Goal: Contribute content

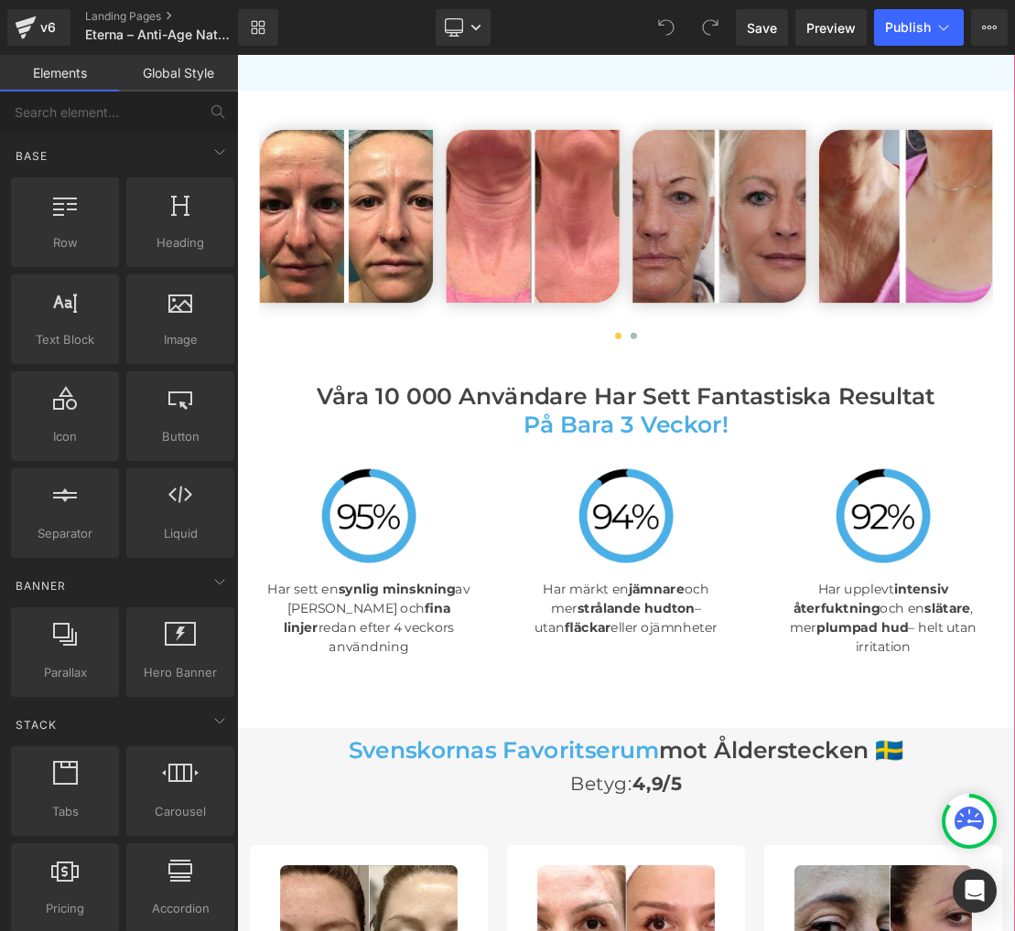
scroll to position [4048, 0]
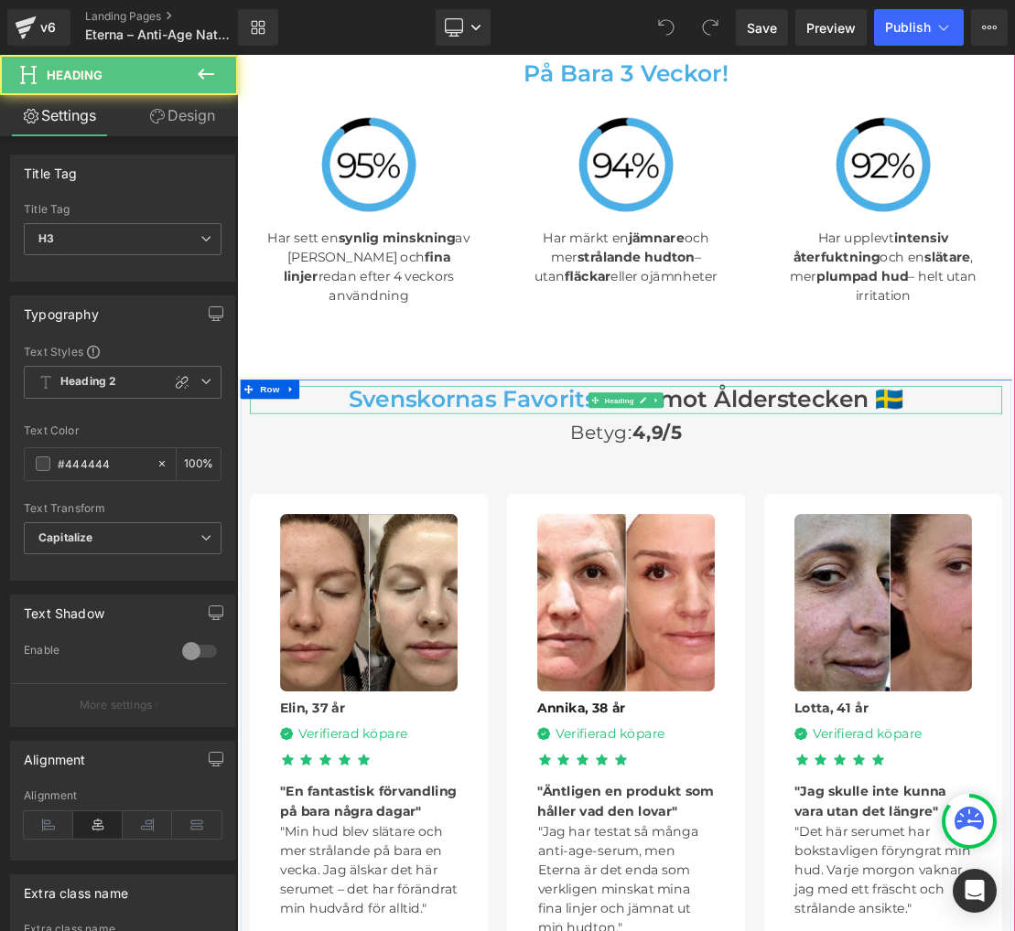
click at [644, 526] on span "Svenskornas favoritserum" at bounding box center [617, 545] width 442 height 39
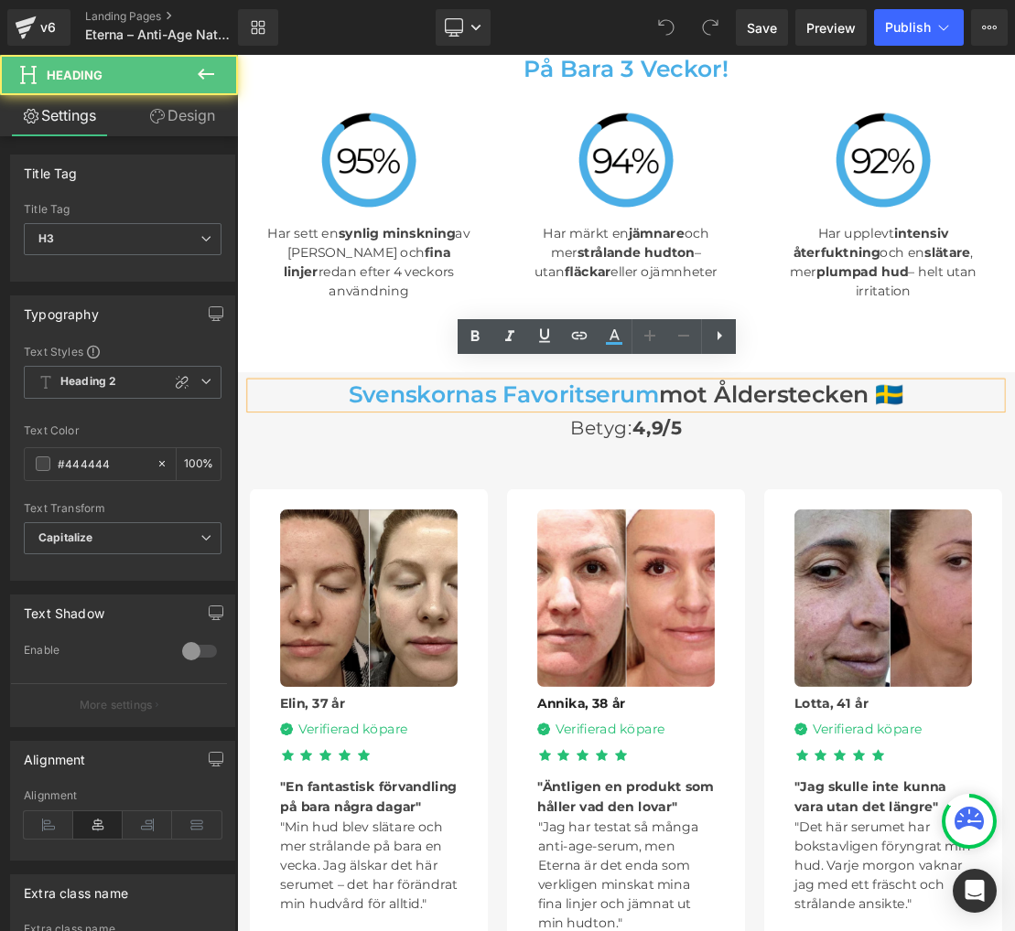
scroll to position [4550, 0]
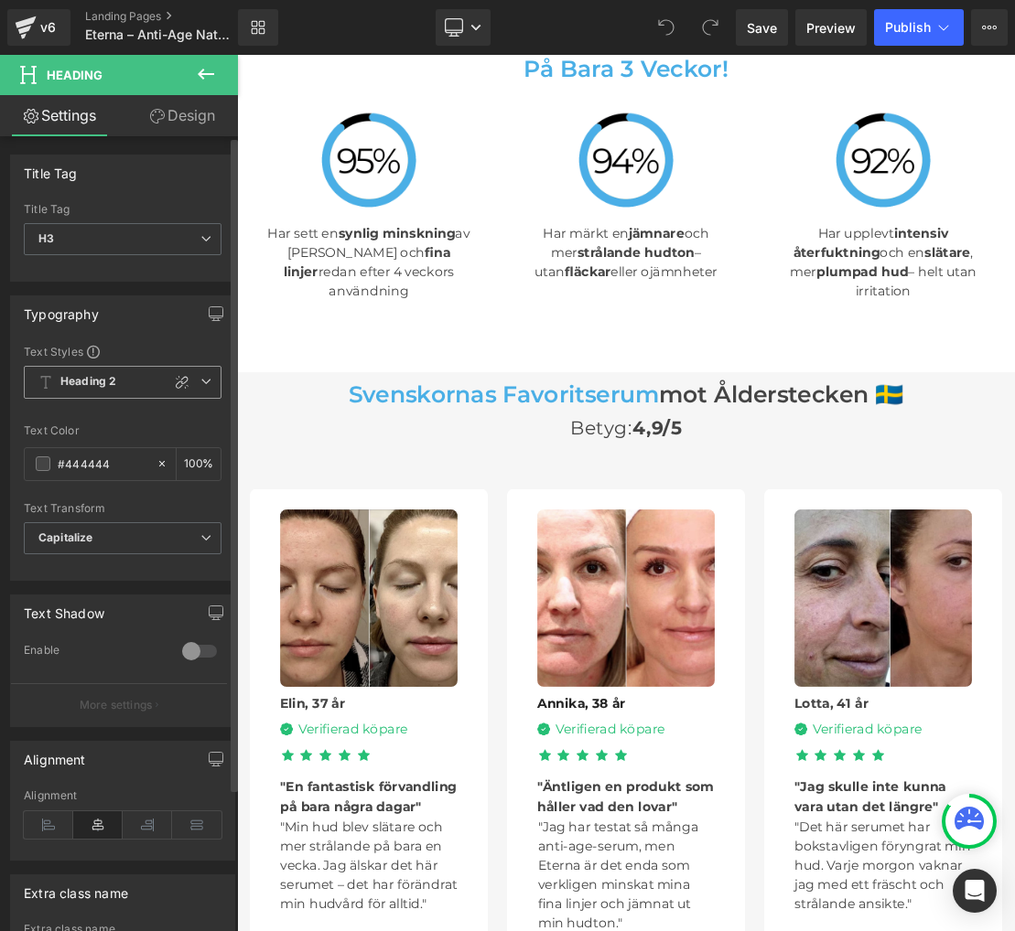
click at [201, 379] on icon at bounding box center [205, 381] width 11 height 11
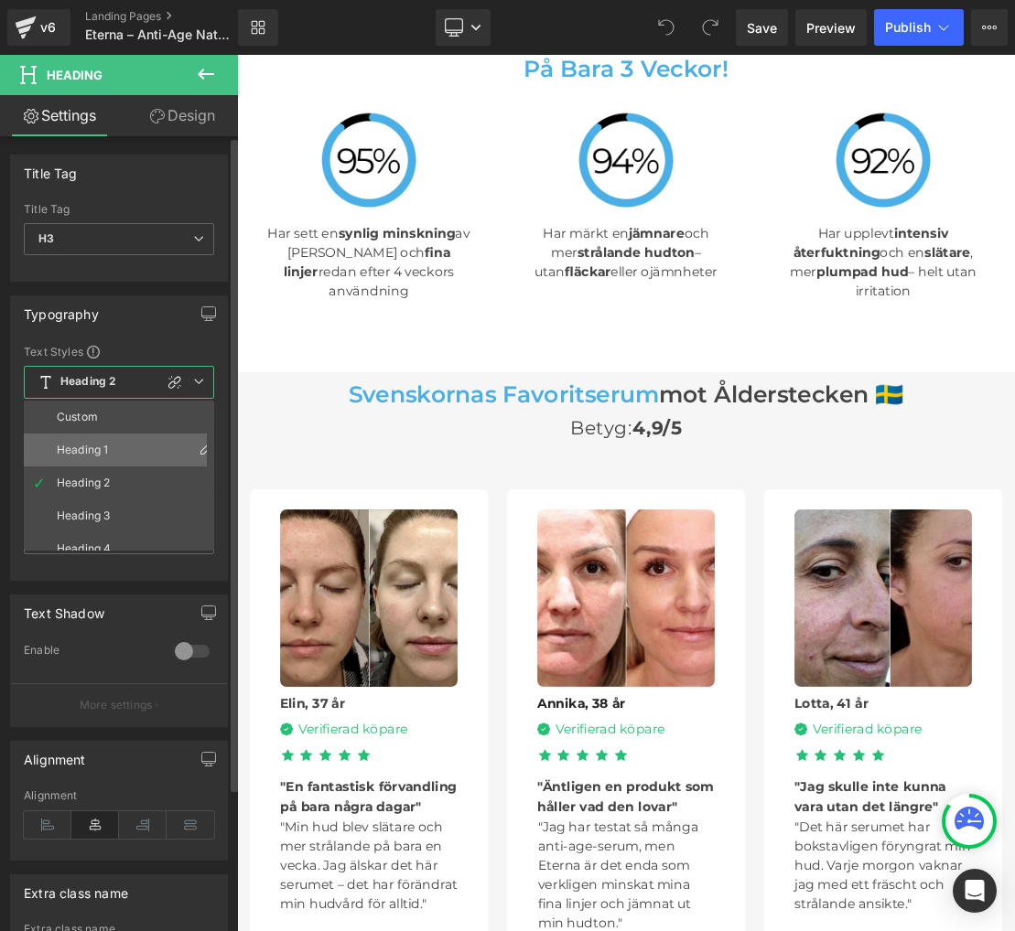
scroll to position [4552, 0]
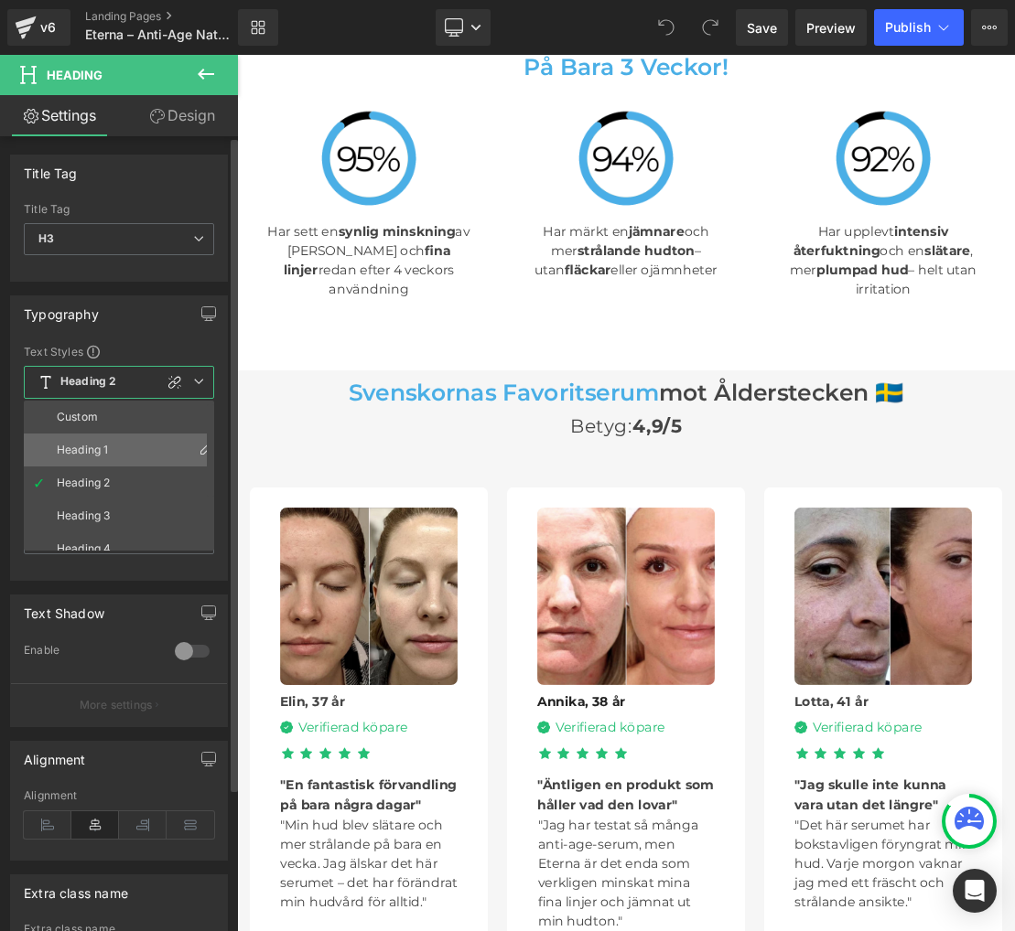
click at [84, 436] on li "Heading 1" at bounding box center [123, 450] width 199 height 33
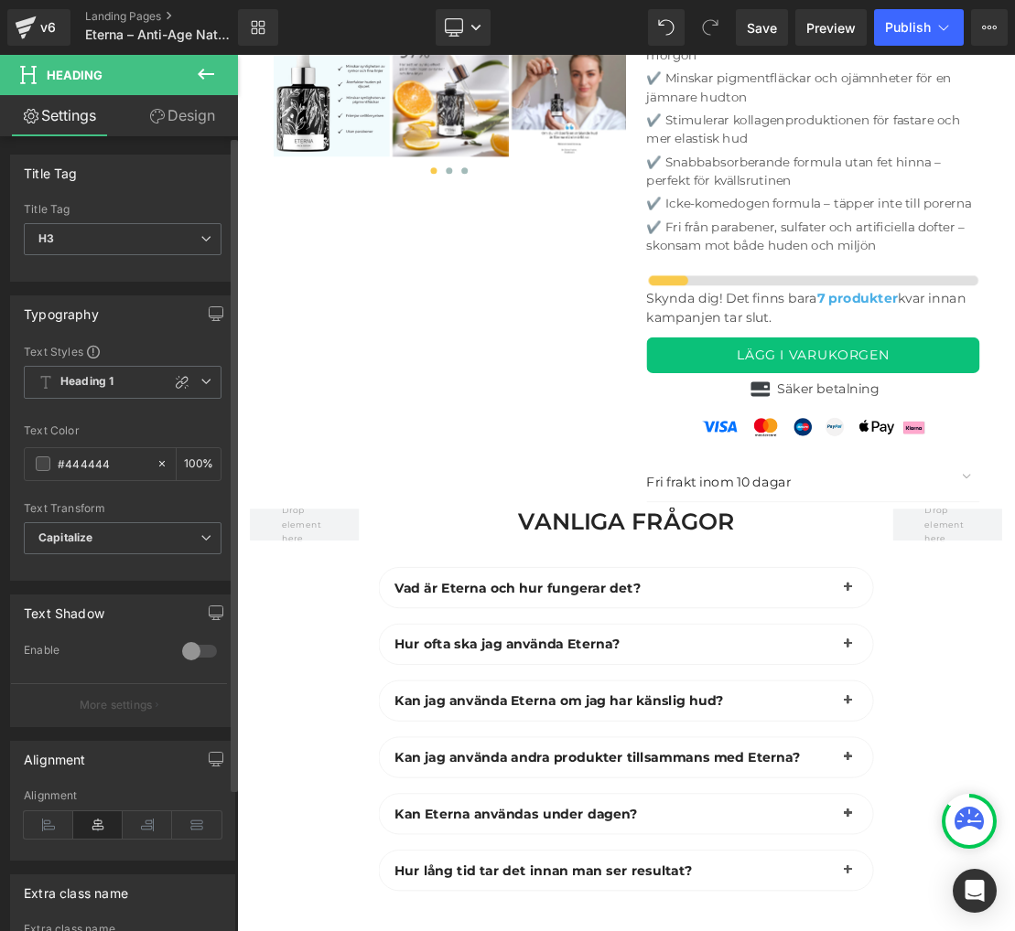
scroll to position [5135, 0]
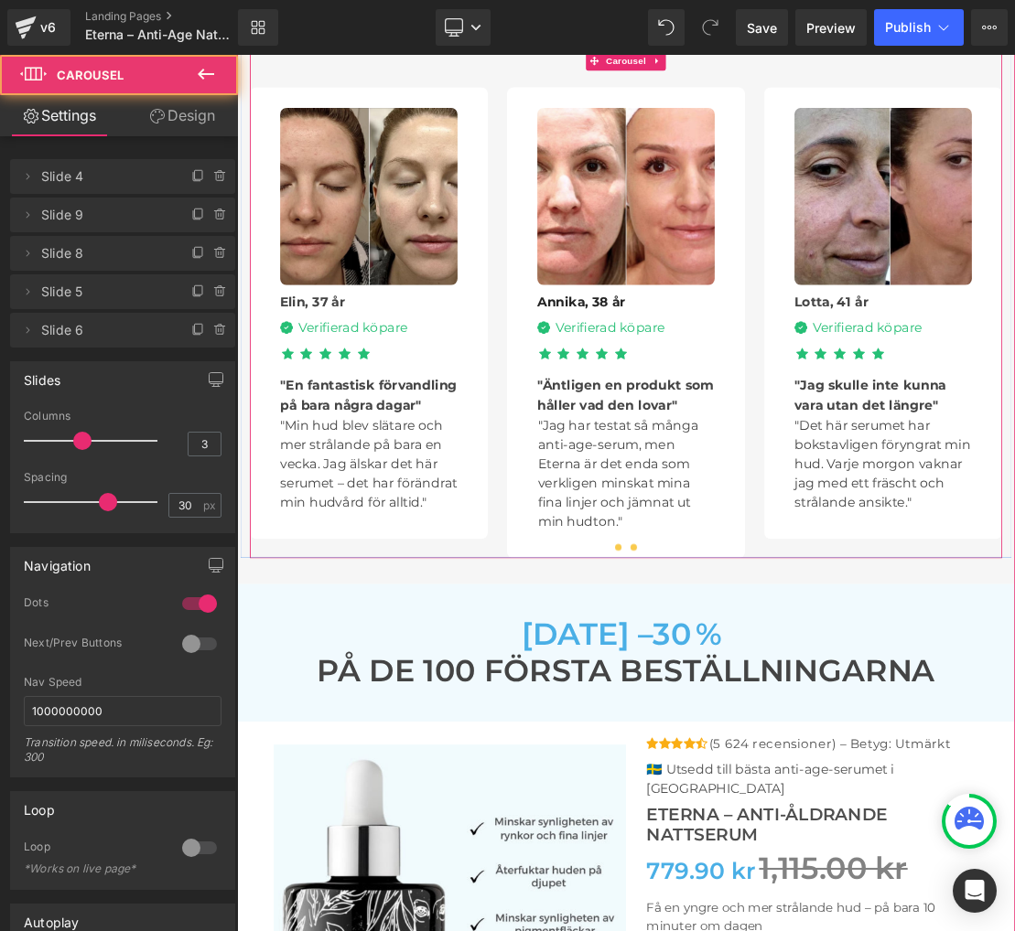
click at [801, 751] on span at bounding box center [801, 755] width 9 height 9
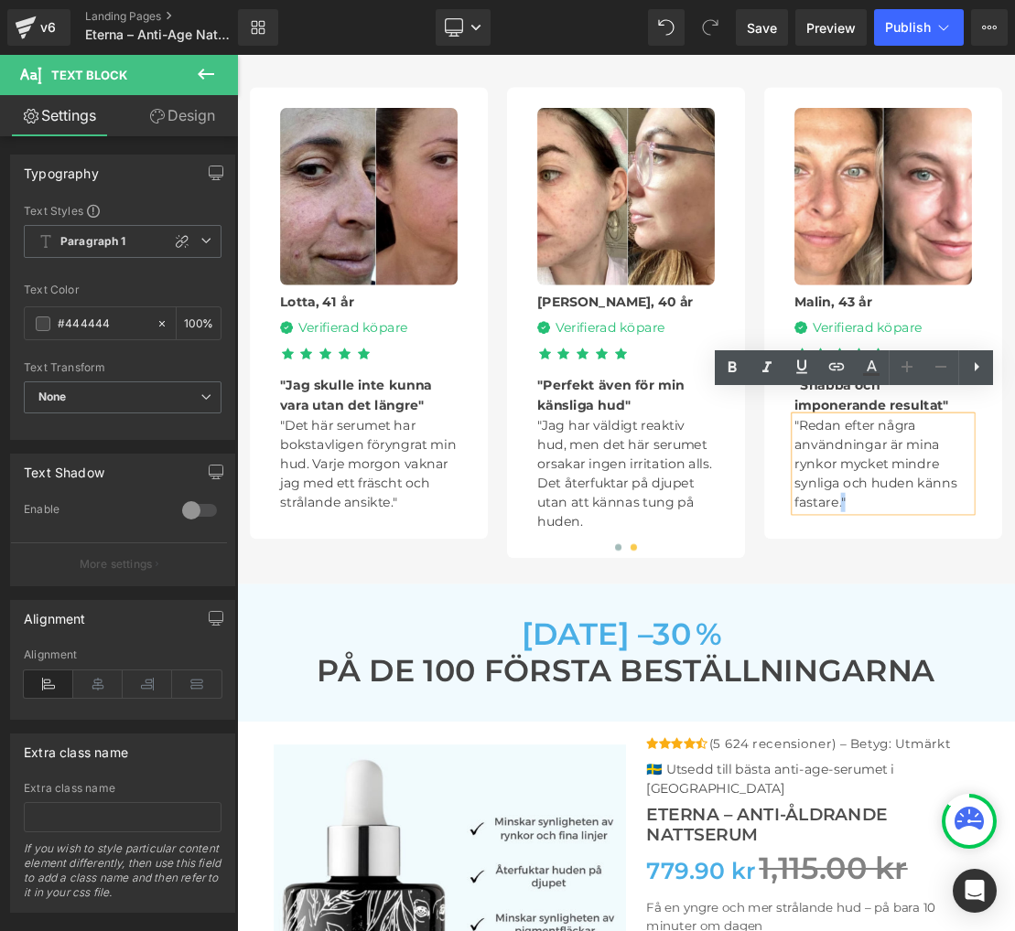
drag, startPoint x: 1107, startPoint y: 662, endPoint x: 1096, endPoint y: 662, distance: 11.0
copy p """
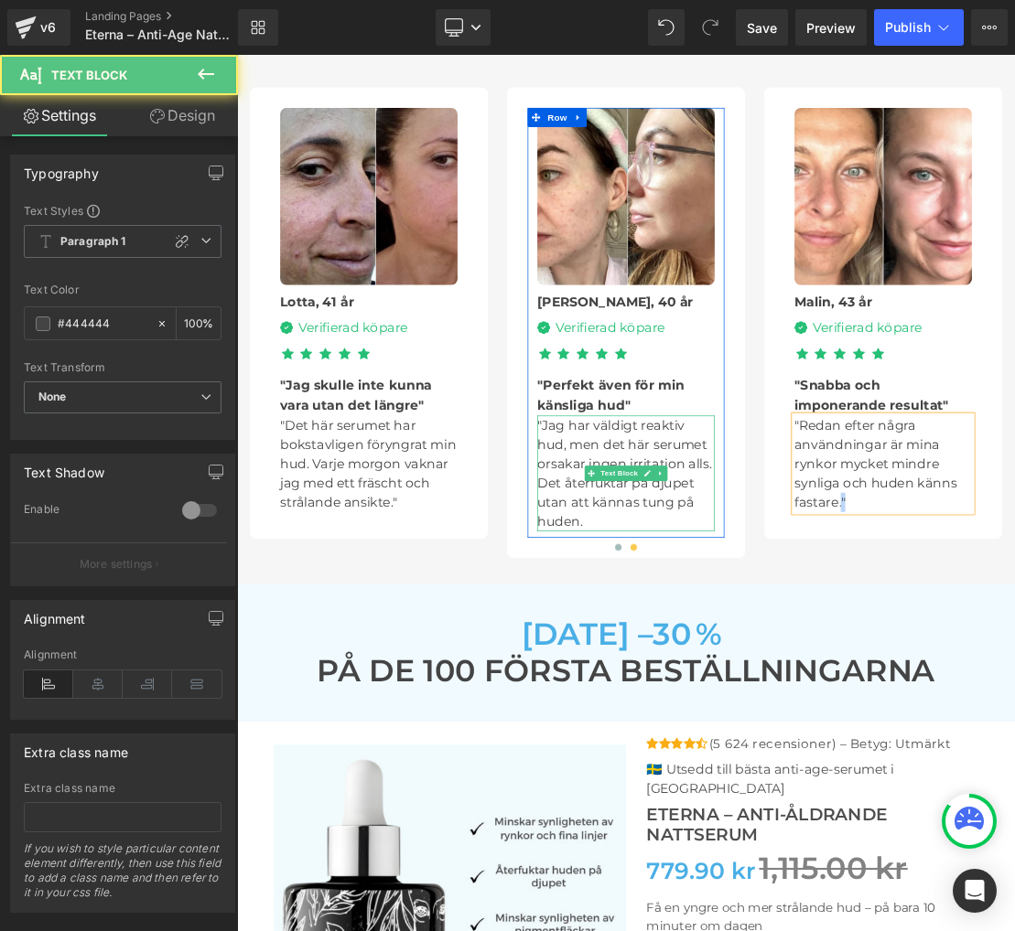
click at [792, 691] on p ""Jag har väldigt reaktiv hud, men det här serumet orsakar ingen irritation alls…" at bounding box center [790, 650] width 253 height 165
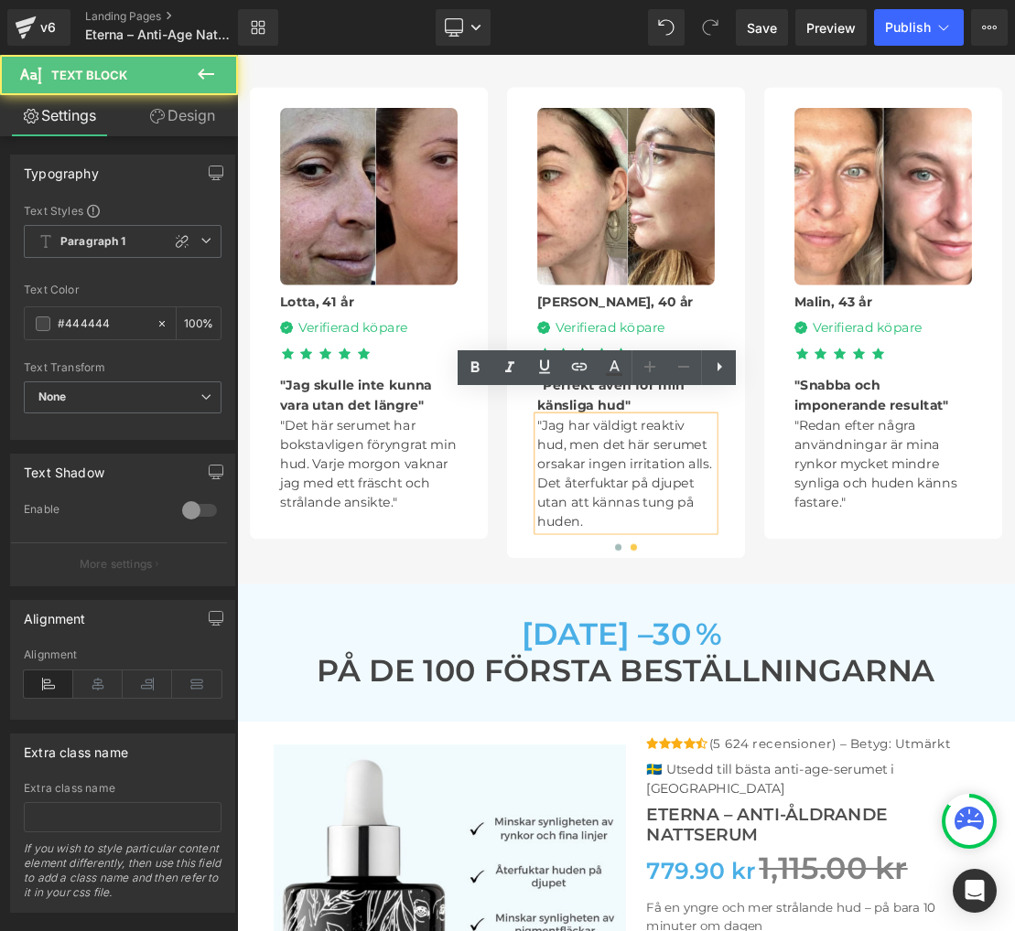
click at [792, 691] on p ""Jag har väldigt reaktiv hud, men det här serumet orsakar ingen irritation alls…" at bounding box center [790, 650] width 253 height 165
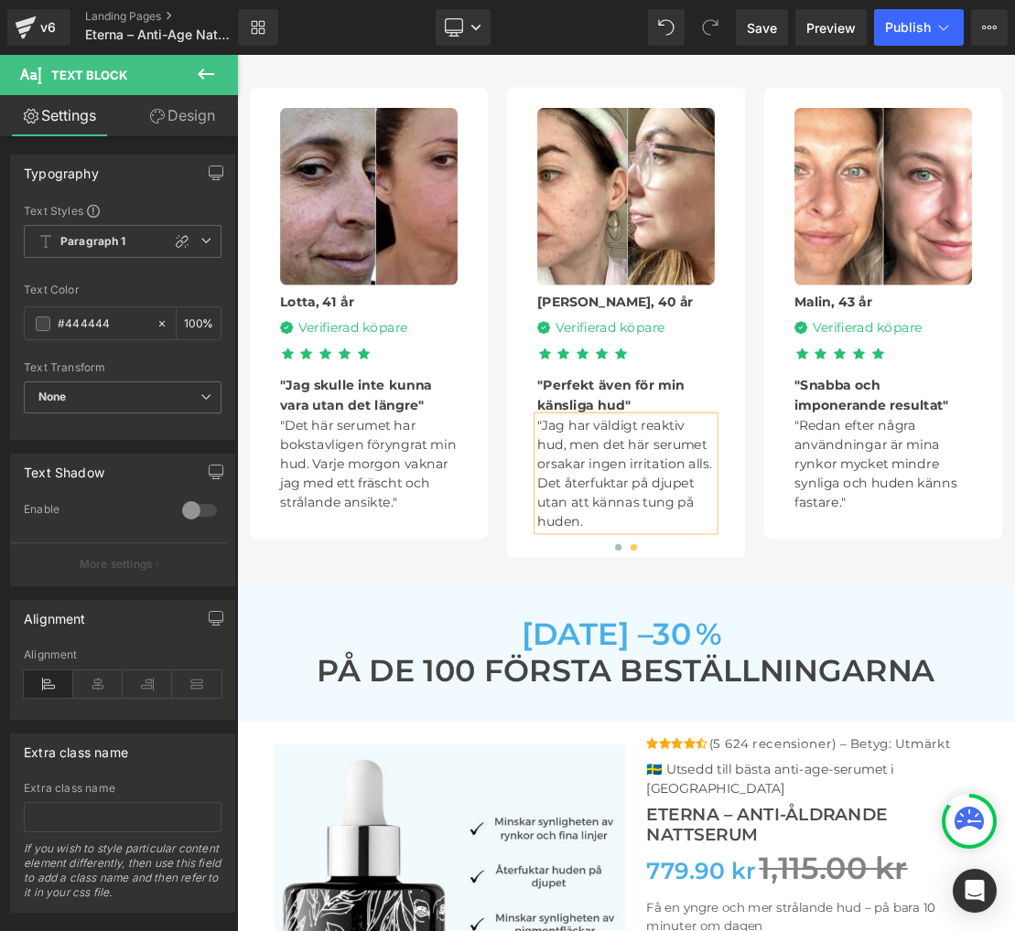
paste div
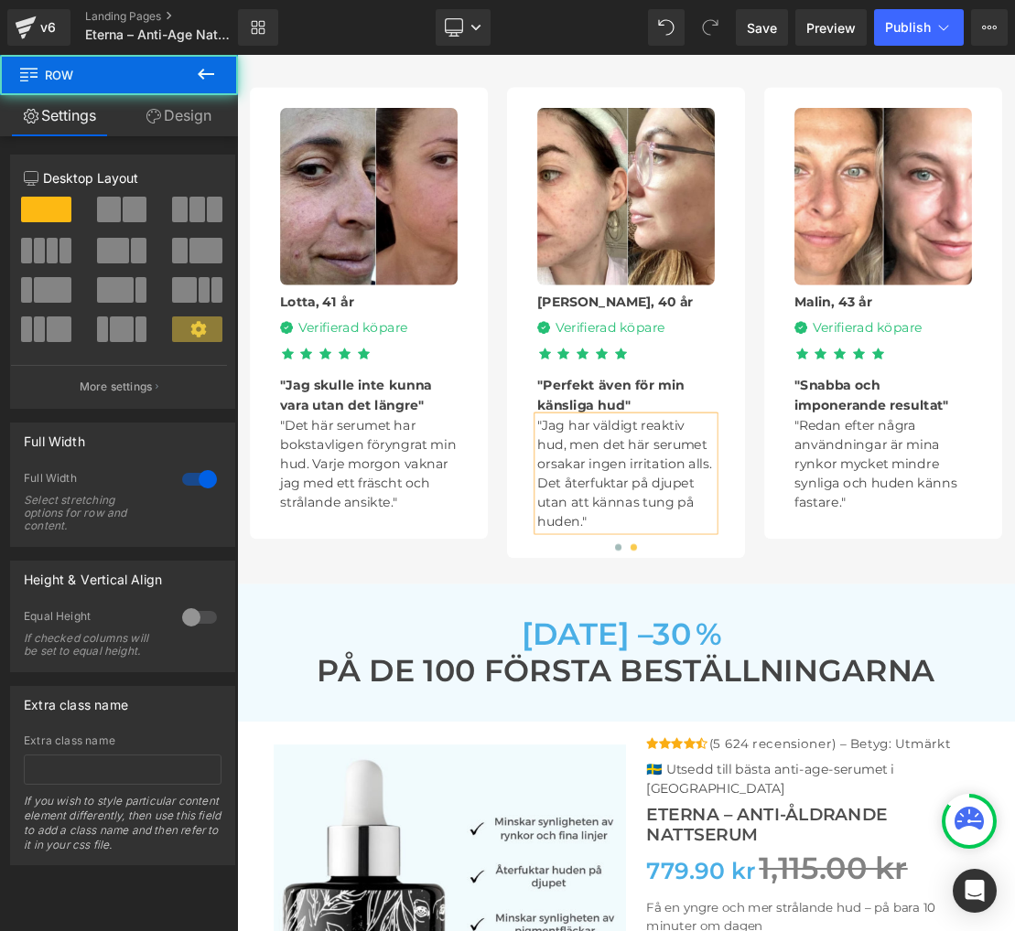
click at [555, 760] on div "Svenskornas favoritserum mot ålderstecken 🇸🇪 Heading Betyg: 4,9/5 Heading Image…" at bounding box center [790, 364] width 1107 height 886
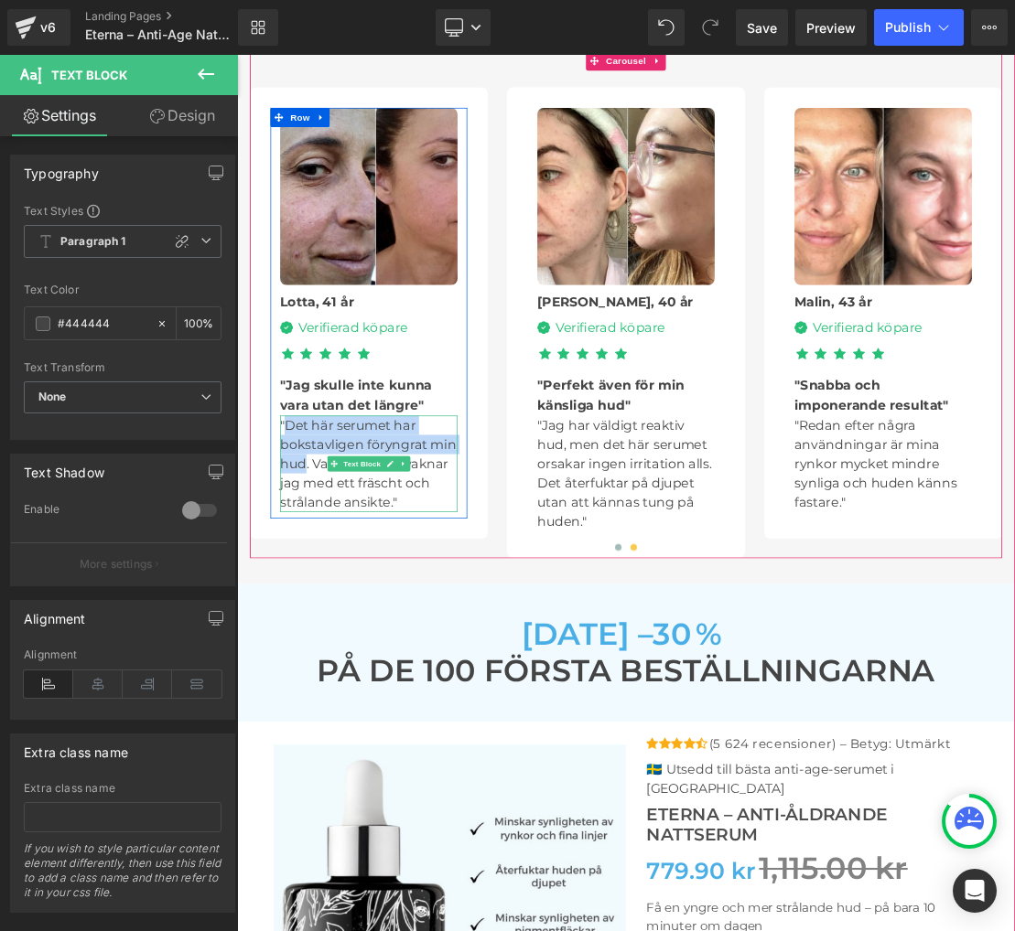
drag, startPoint x: 309, startPoint y: 553, endPoint x: 335, endPoint y: 608, distance: 61.4
click at [335, 602] on p ""Det här serumet har bokstavligen föryngrat min hud. Varje morgon vaknar jag me…" at bounding box center [424, 636] width 253 height 137
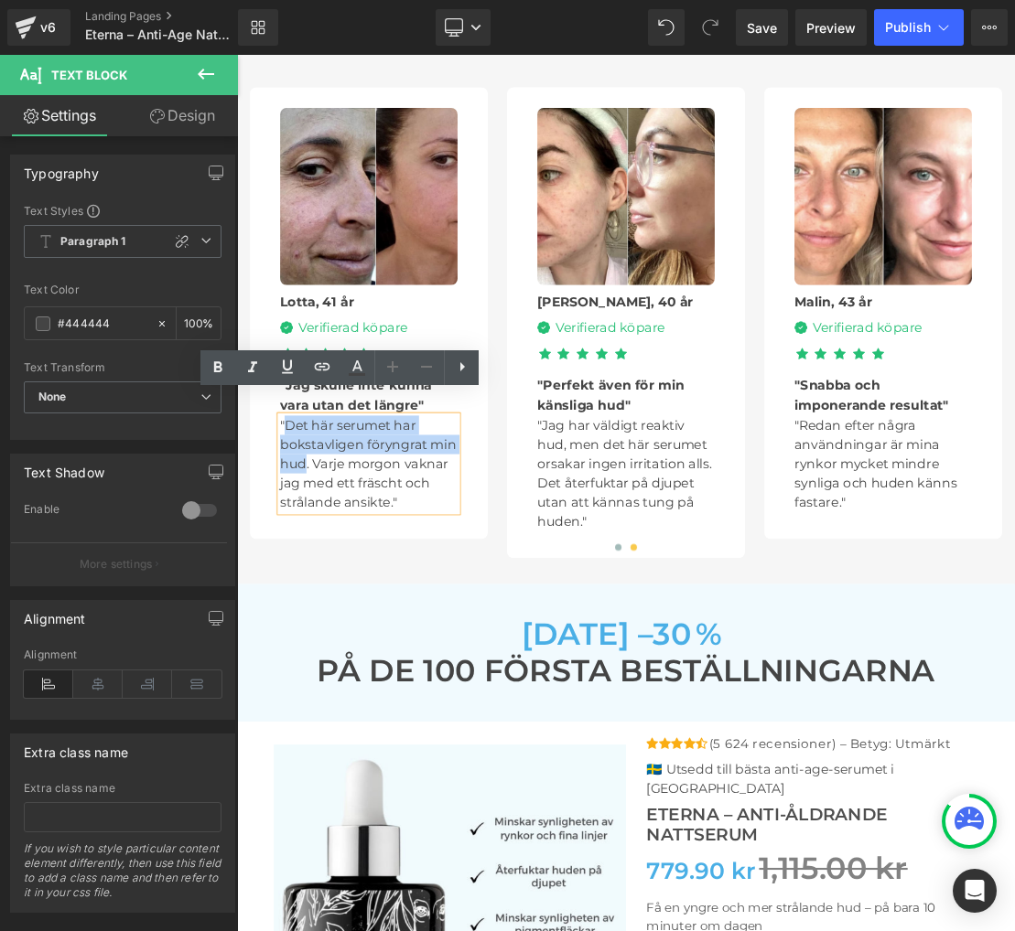
paste div
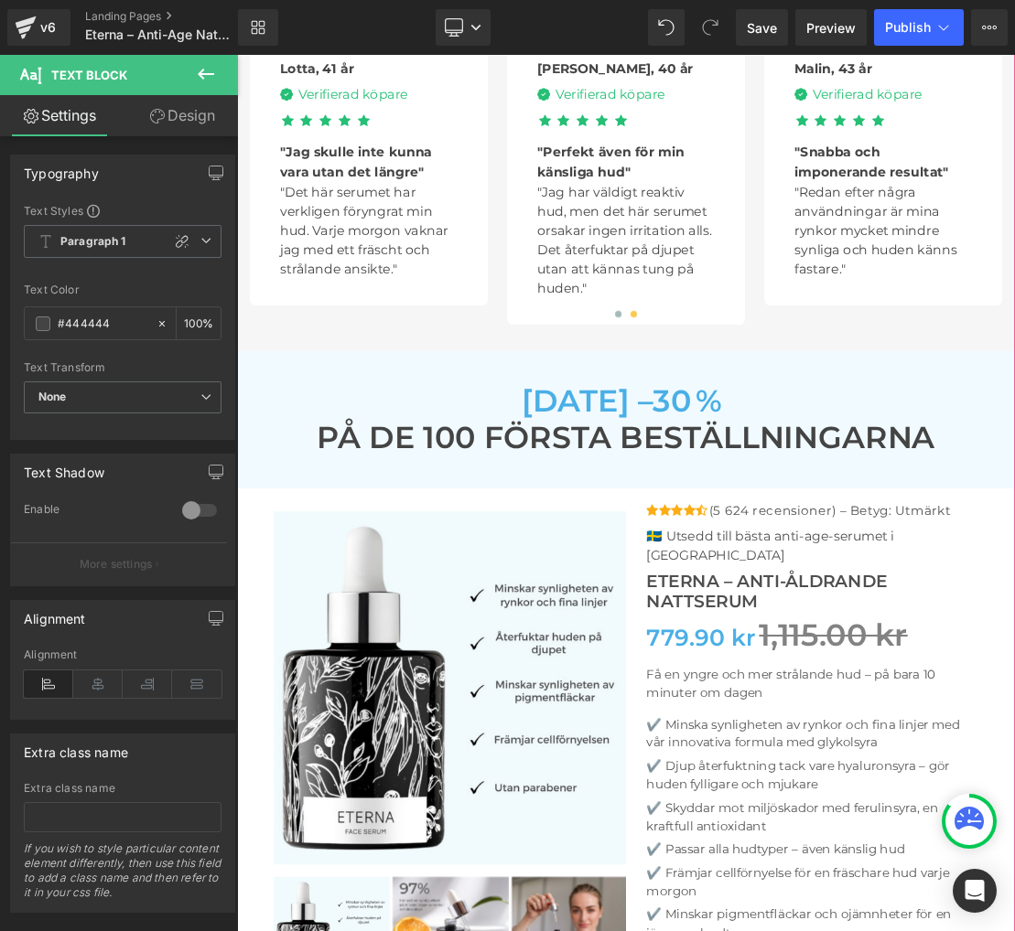
scroll to position [5470, 0]
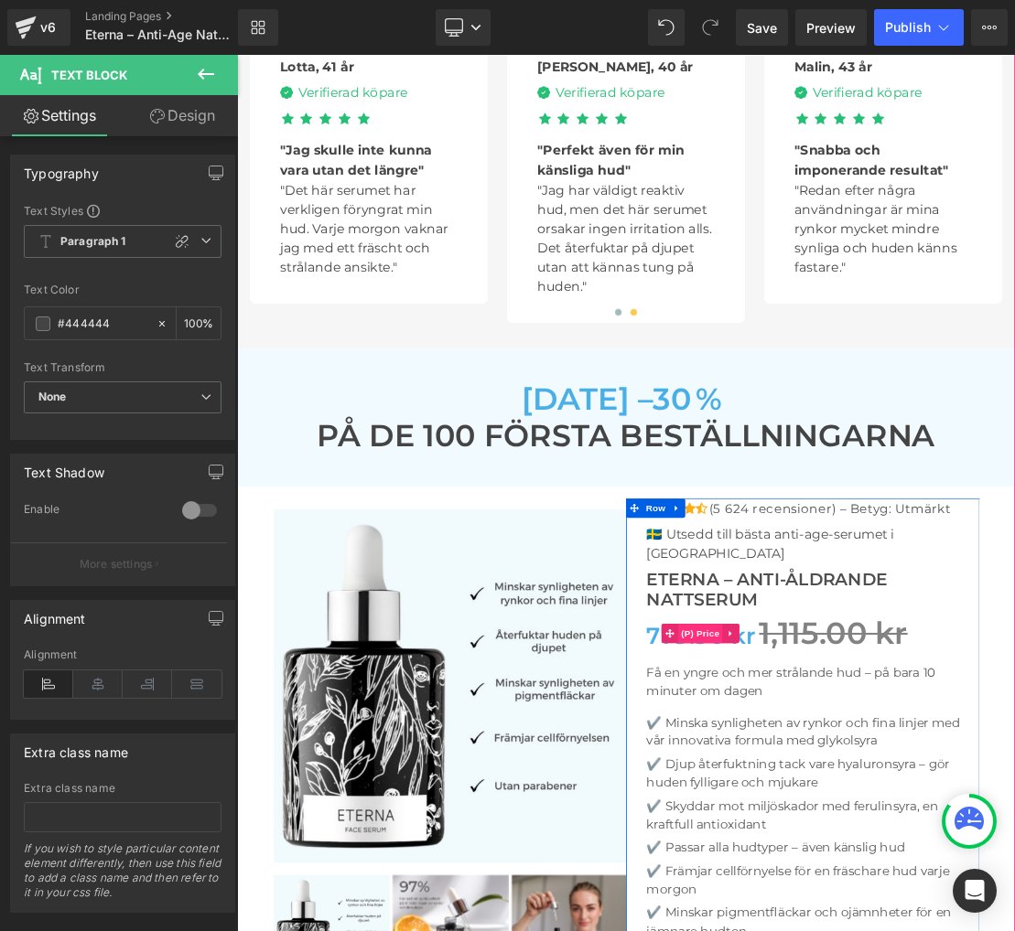
click at [899, 865] on span "(P) Price" at bounding box center [897, 878] width 64 height 27
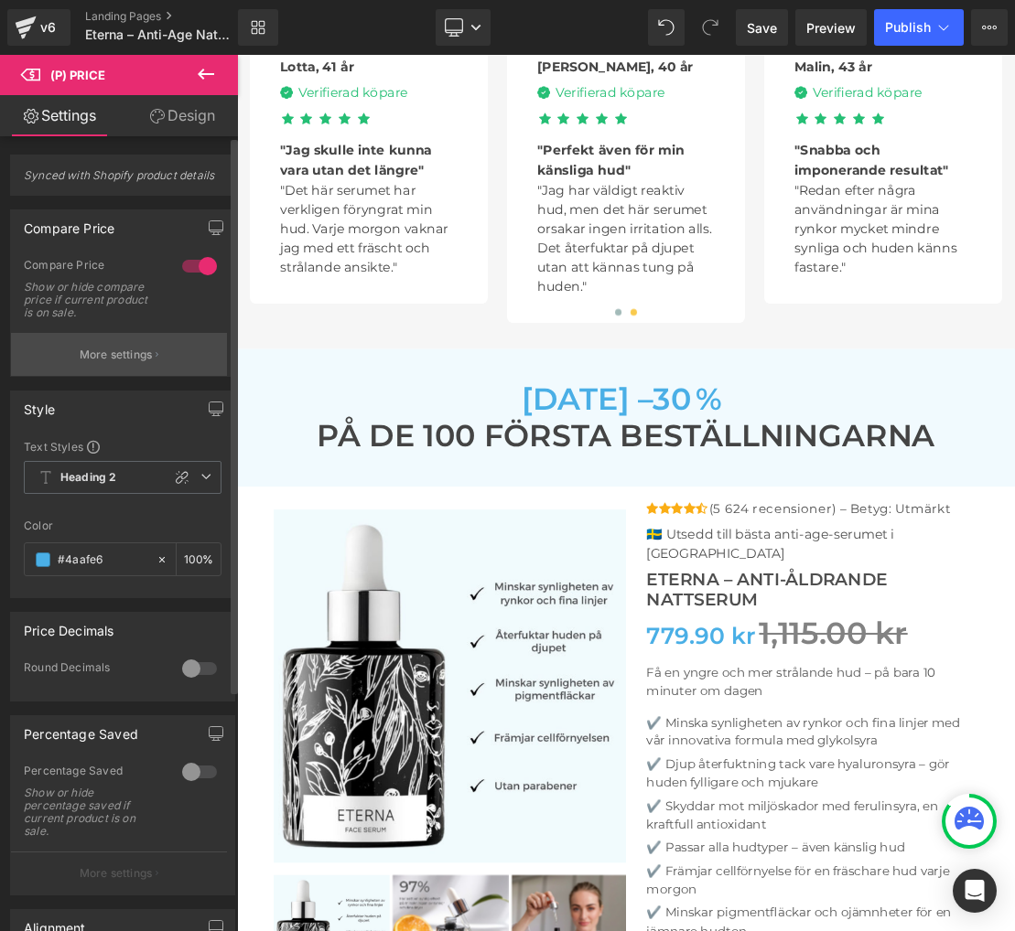
click at [117, 353] on p "More settings" at bounding box center [116, 355] width 73 height 16
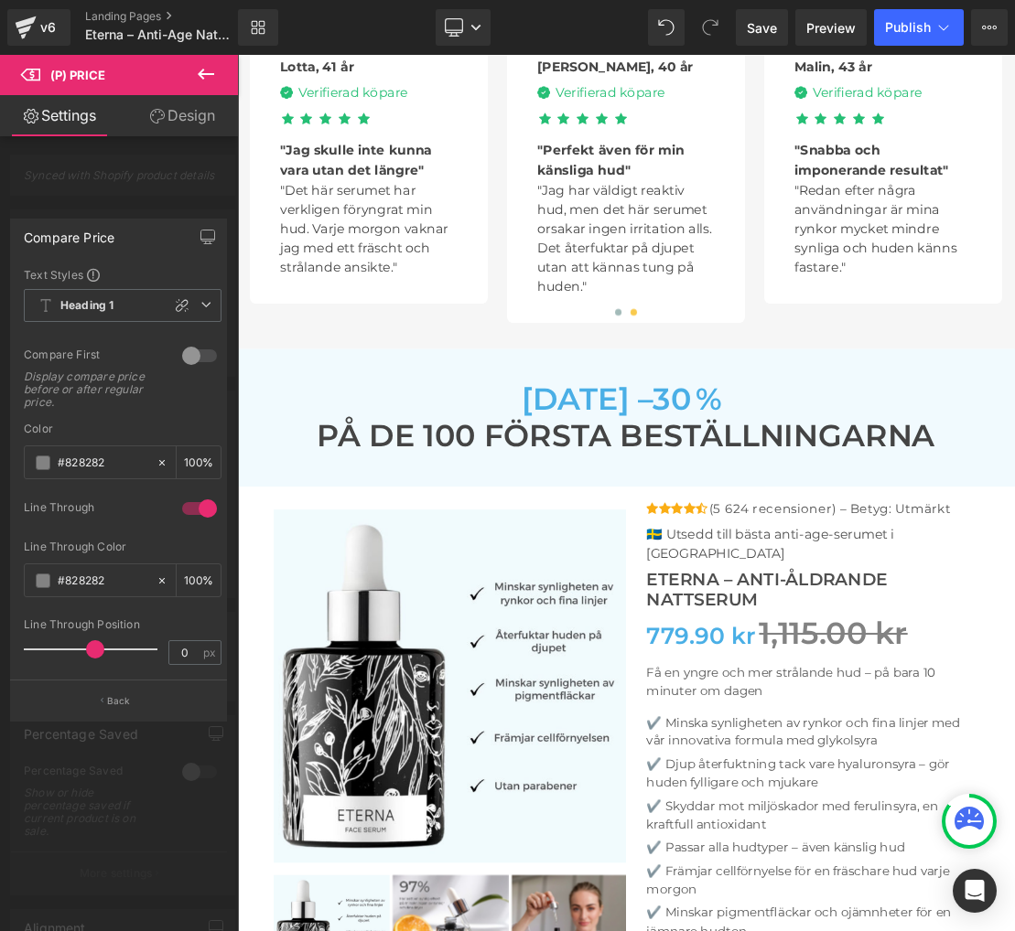
click at [102, 652] on span at bounding box center [95, 650] width 18 height 18
click at [93, 582] on input "#828282" at bounding box center [103, 581] width 90 height 20
click at [47, 581] on span at bounding box center [43, 581] width 15 height 15
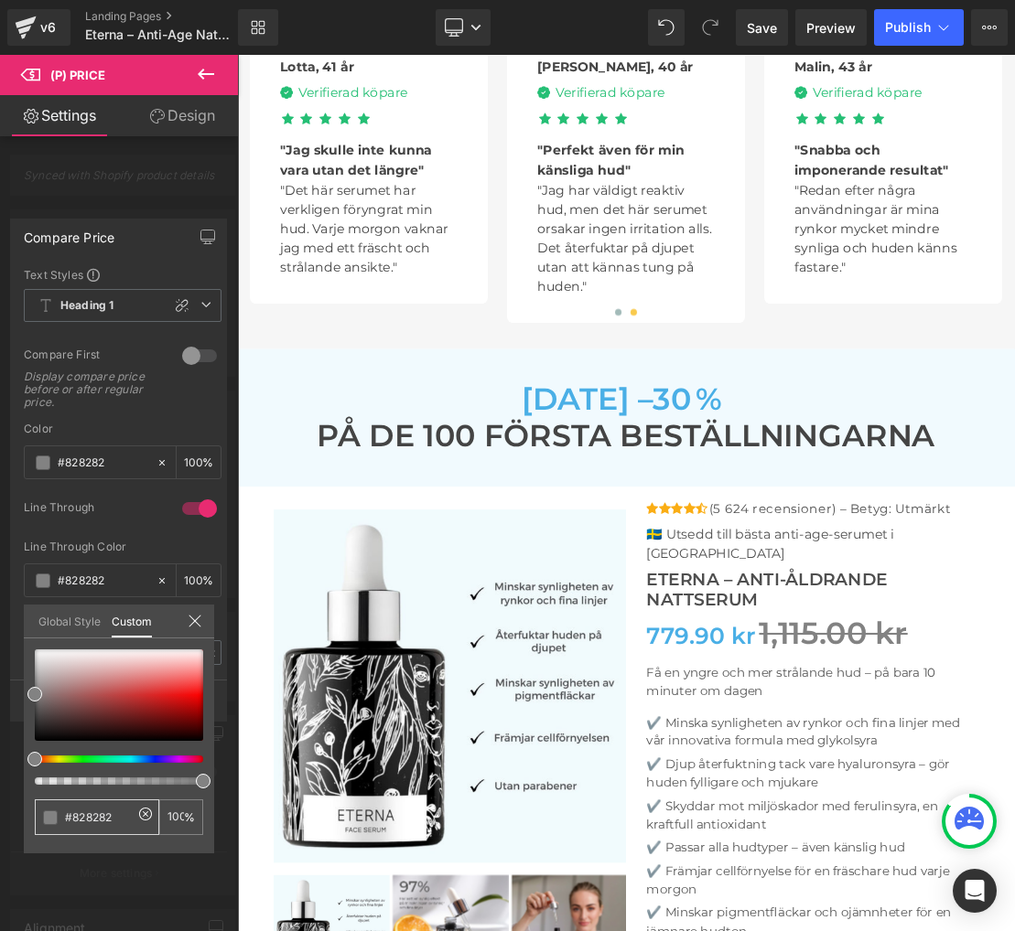
click at [46, 813] on div "#828282" at bounding box center [97, 818] width 124 height 36
drag, startPoint x: 34, startPoint y: 698, endPoint x: 54, endPoint y: 770, distance: 75.0
click at [54, 770] on div at bounding box center [119, 717] width 168 height 135
click at [88, 821] on input "#828282" at bounding box center [99, 817] width 68 height 19
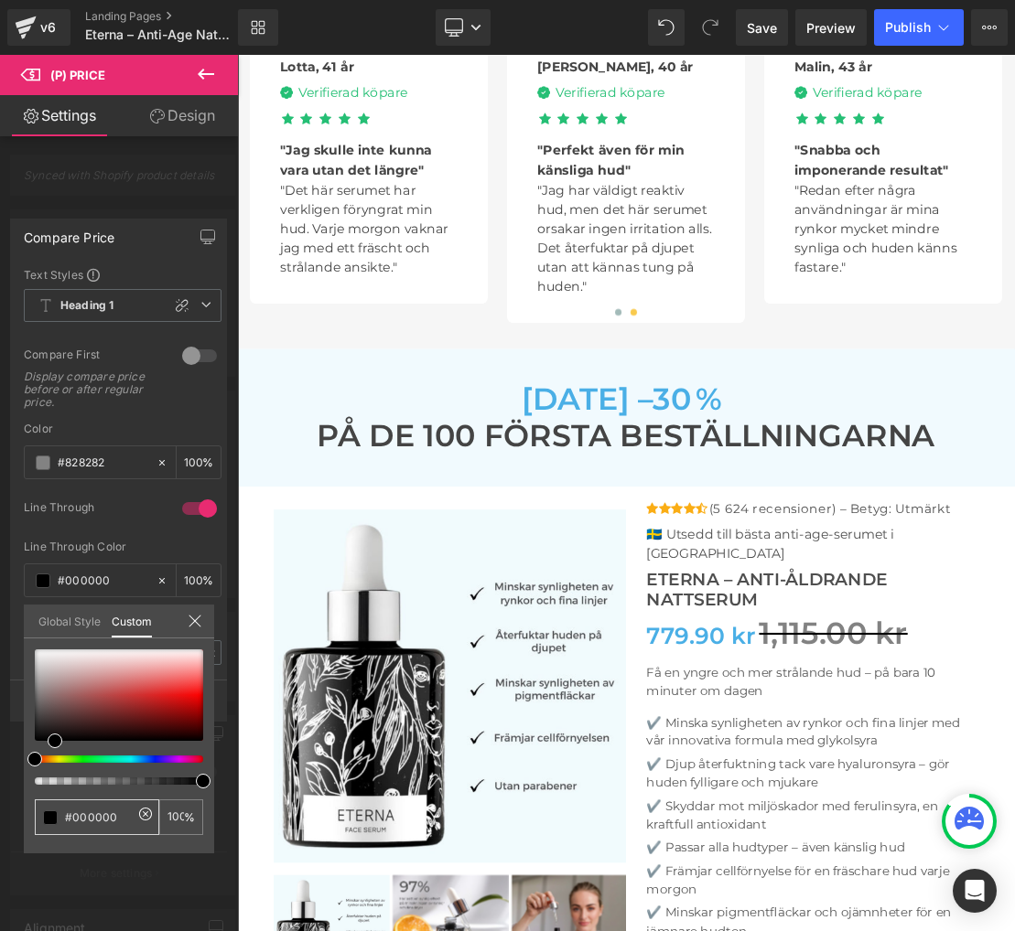
click at [88, 821] on input "#828282" at bounding box center [99, 817] width 68 height 19
paste input "828282"
type input "#828282"
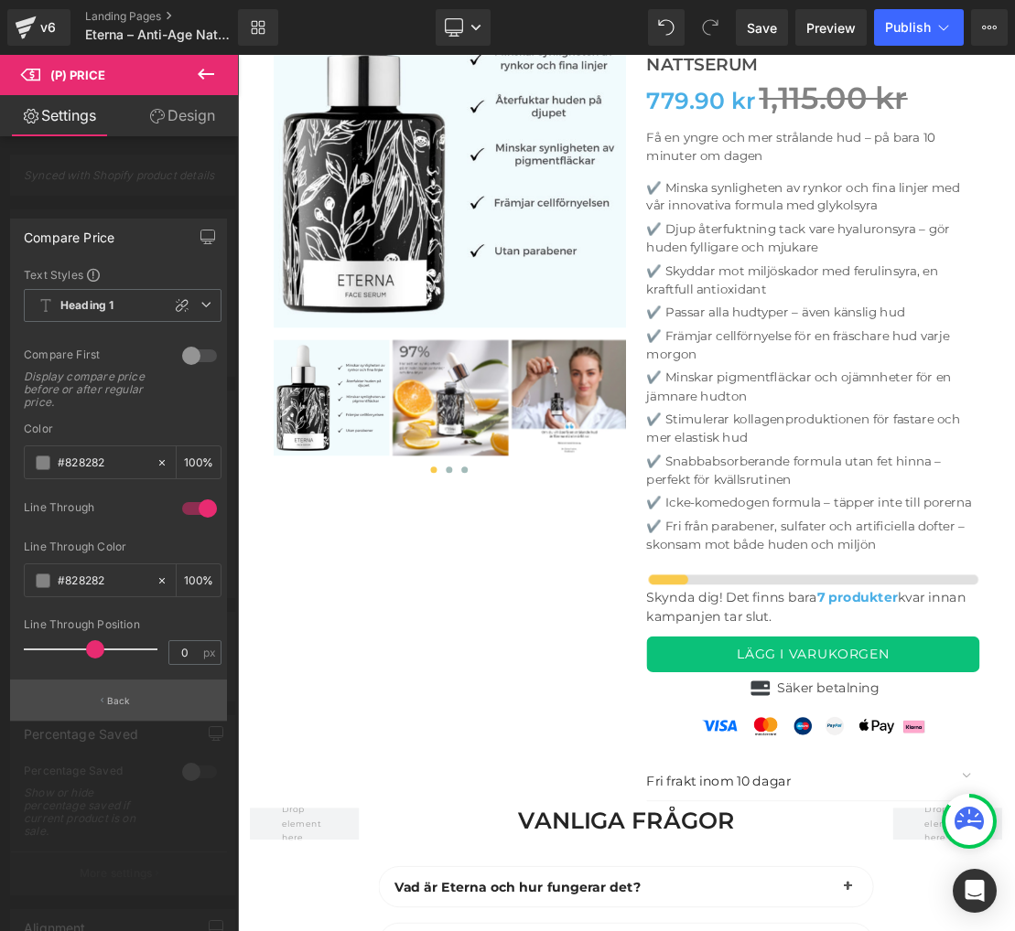
scroll to position [6235, 0]
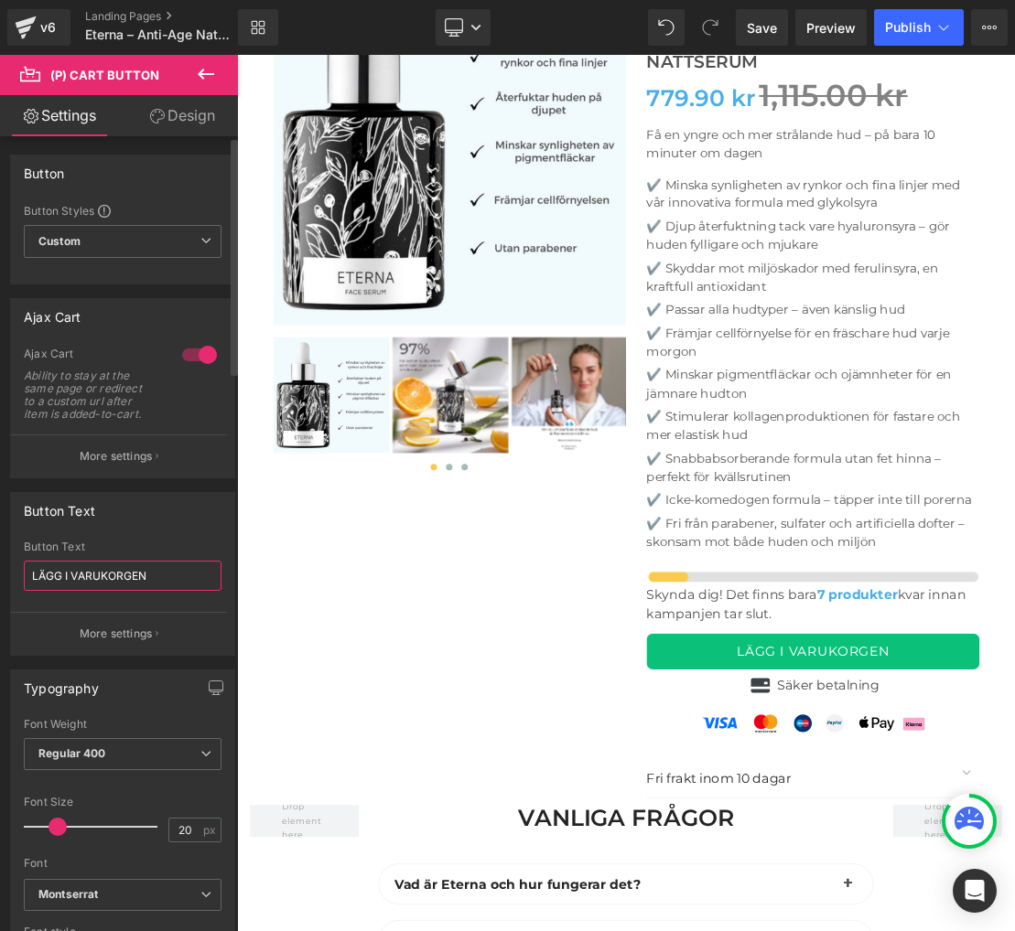
click at [104, 582] on input "LÄGG I VARUKORGEN" at bounding box center [123, 576] width 198 height 30
type input "KÖP NU"
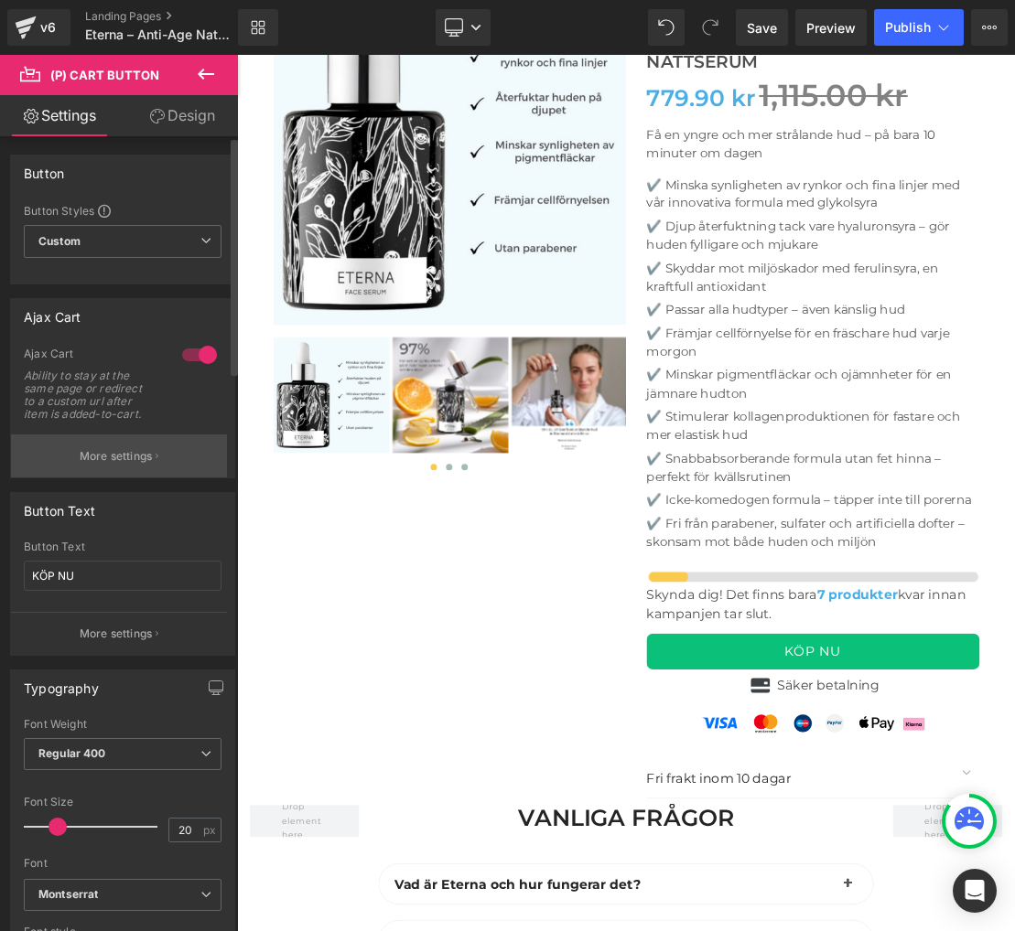
click at [102, 458] on p "More settings" at bounding box center [116, 456] width 73 height 16
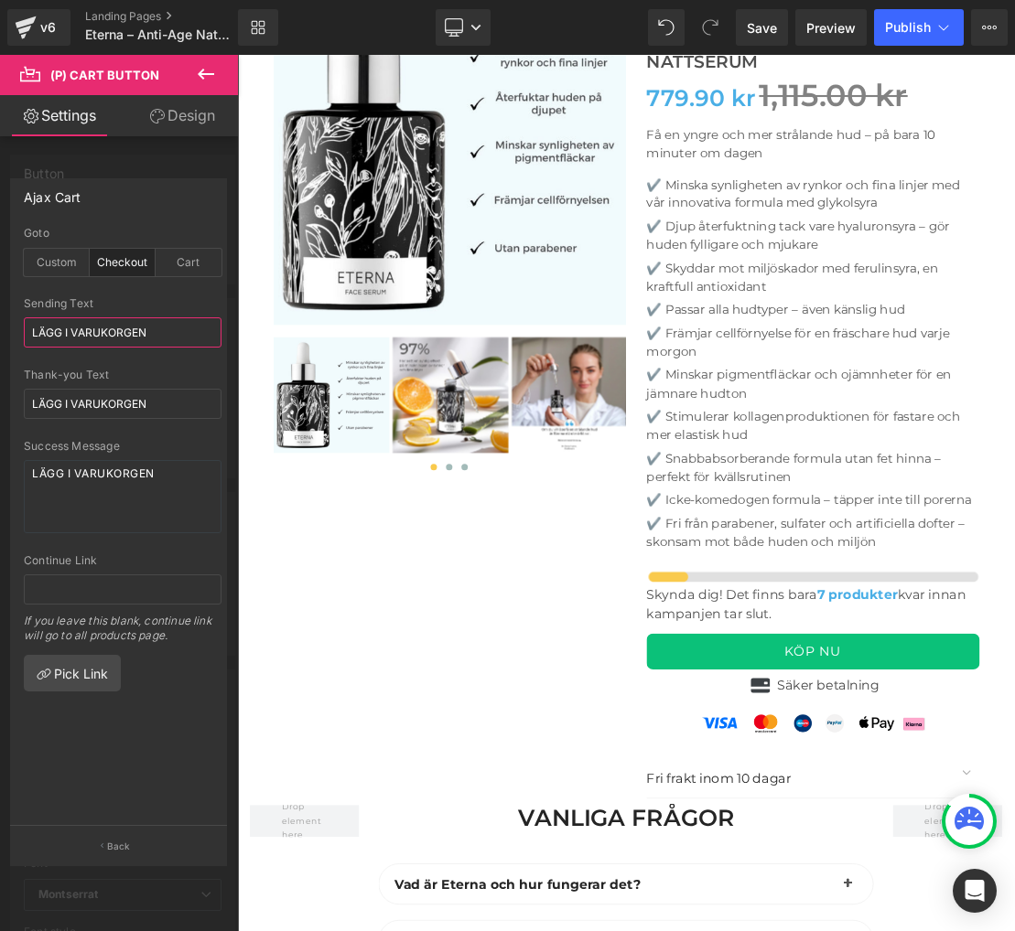
click at [98, 332] on input "LÄGG I VARUKORGEN" at bounding box center [123, 333] width 198 height 30
paste input "KÖP NU"
type input "KÖP NU"
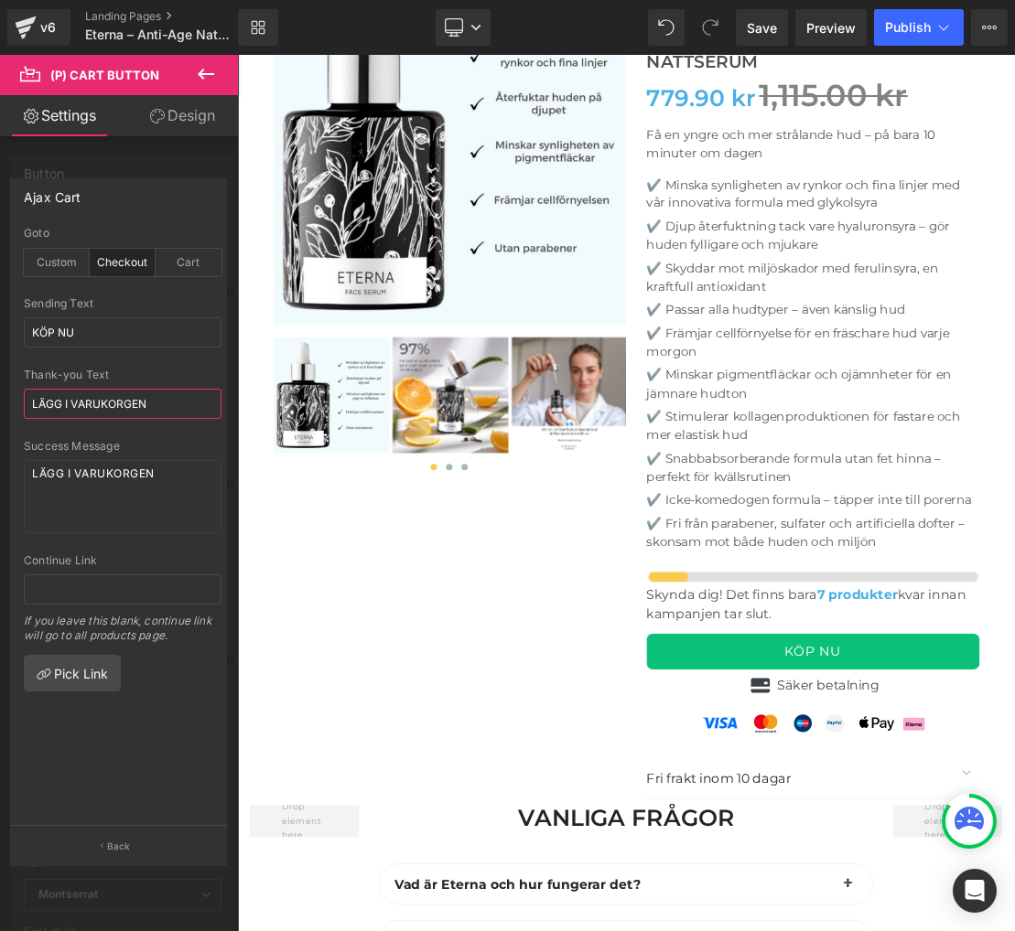
click at [94, 404] on input "LÄGG I VARUKORGEN" at bounding box center [123, 404] width 198 height 30
paste input "KÖP NU"
type input "KÖP NU"
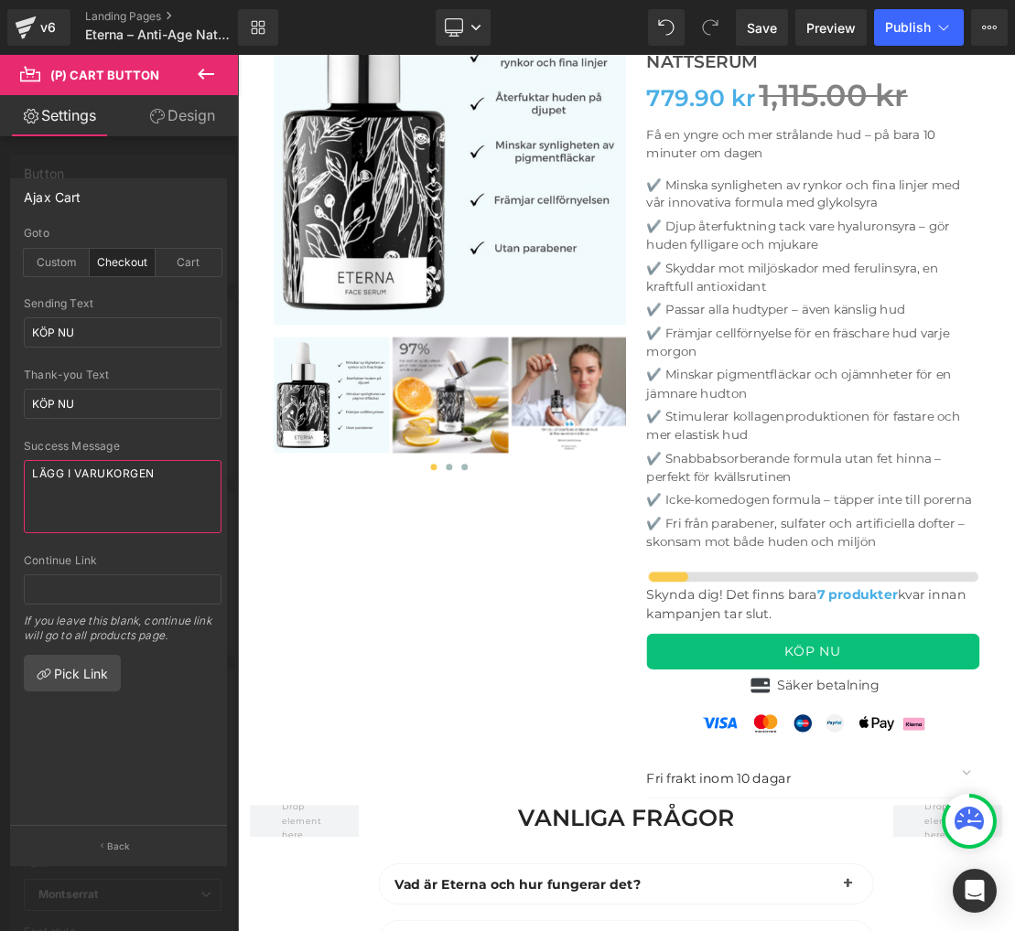
click at [94, 481] on textarea "LÄGG I VARUKORGEN" at bounding box center [123, 496] width 198 height 73
paste textarea "KÖP NU"
type textarea "KÖP NU"
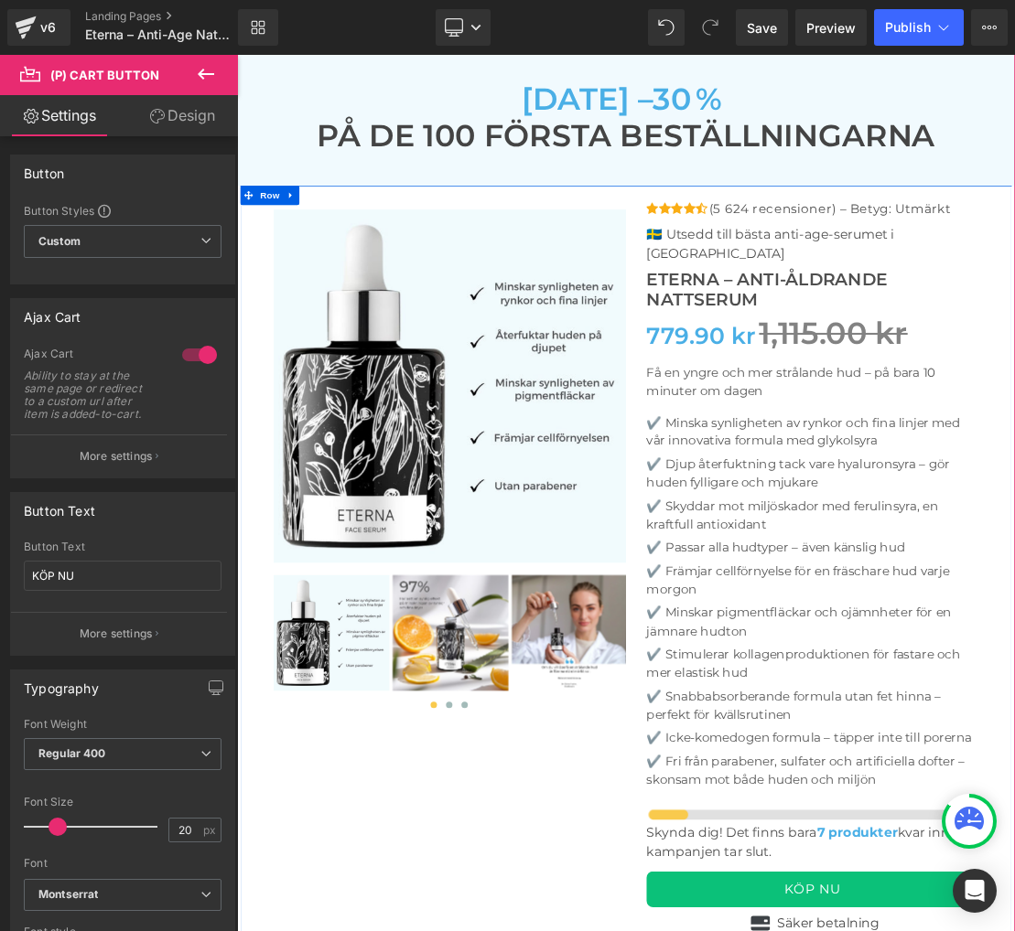
scroll to position [5874, 0]
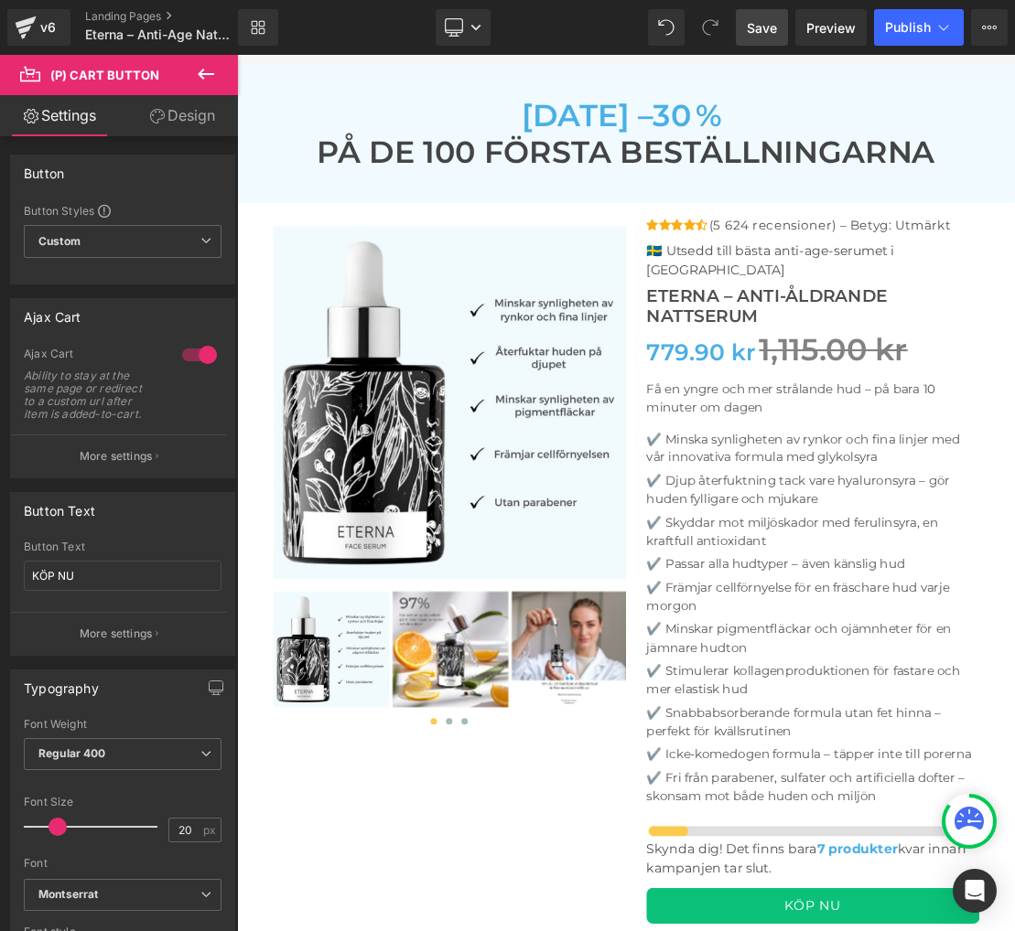
click at [766, 33] on span "Save" at bounding box center [762, 27] width 30 height 19
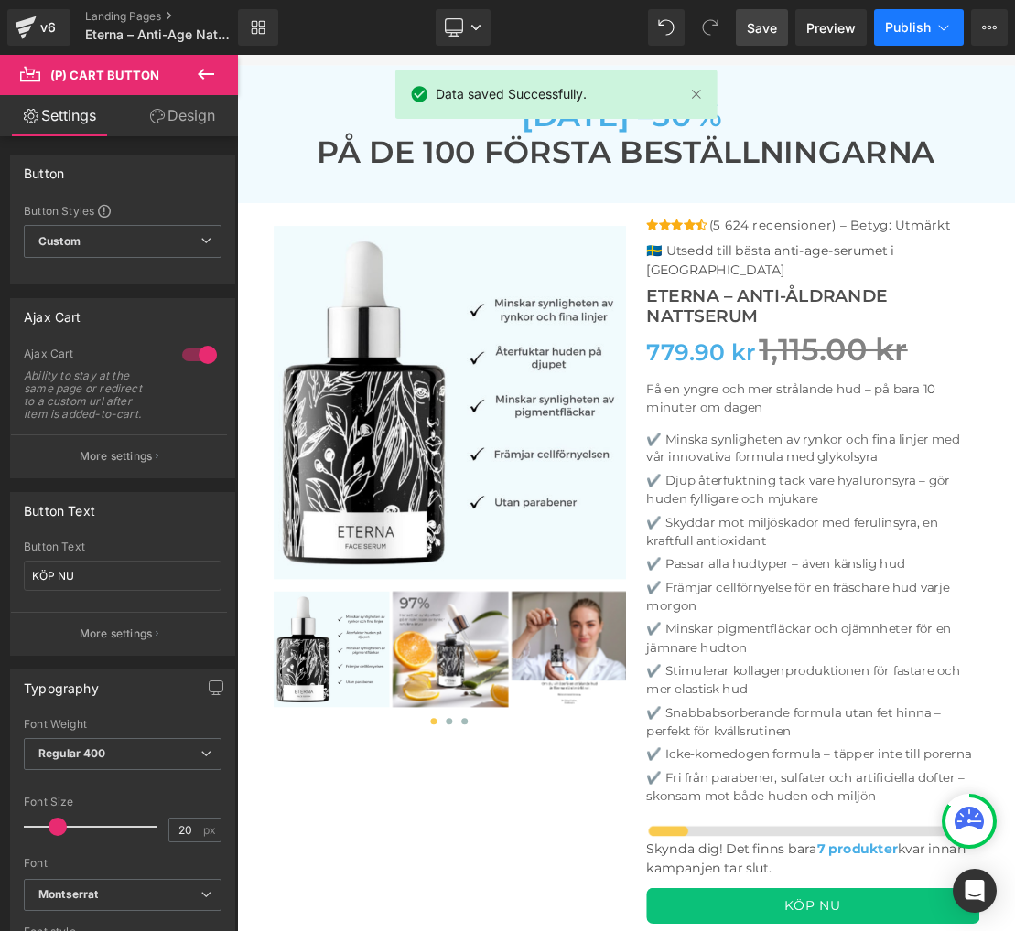
click at [915, 26] on span "Publish" at bounding box center [908, 27] width 46 height 15
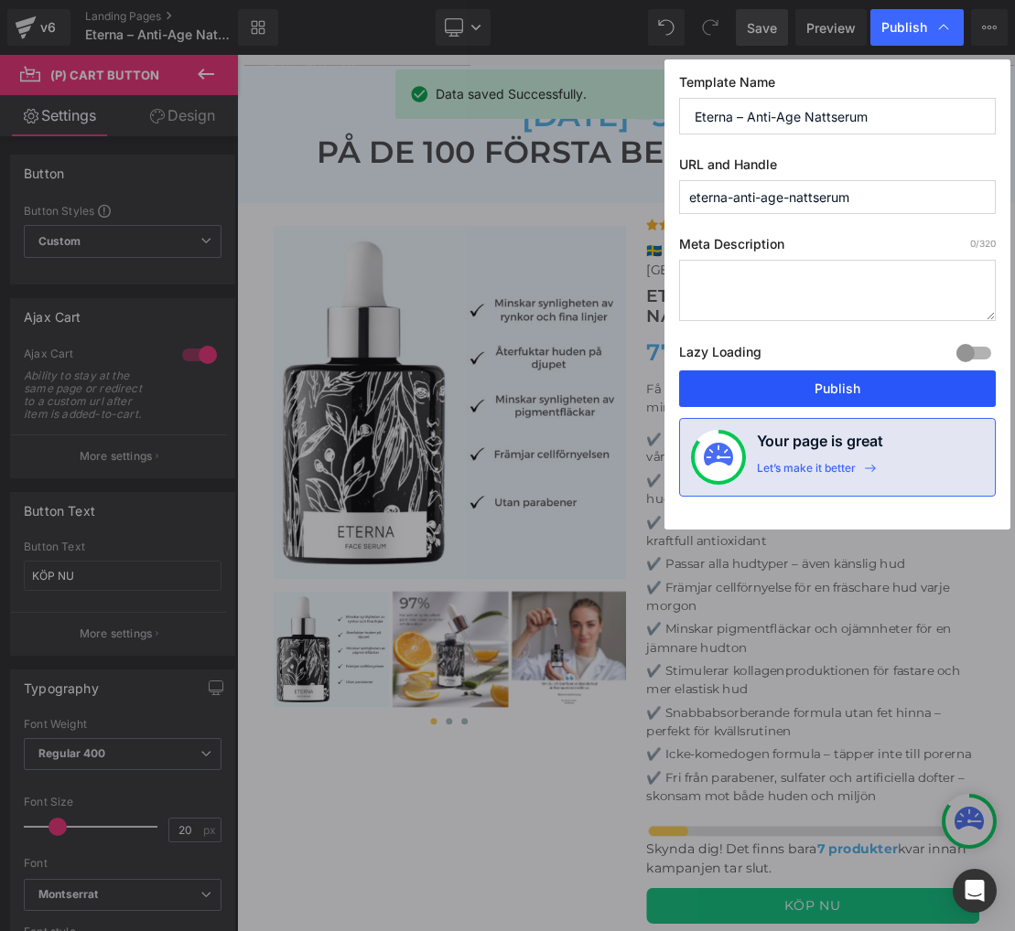
click at [747, 389] on button "Publish" at bounding box center [837, 389] width 317 height 37
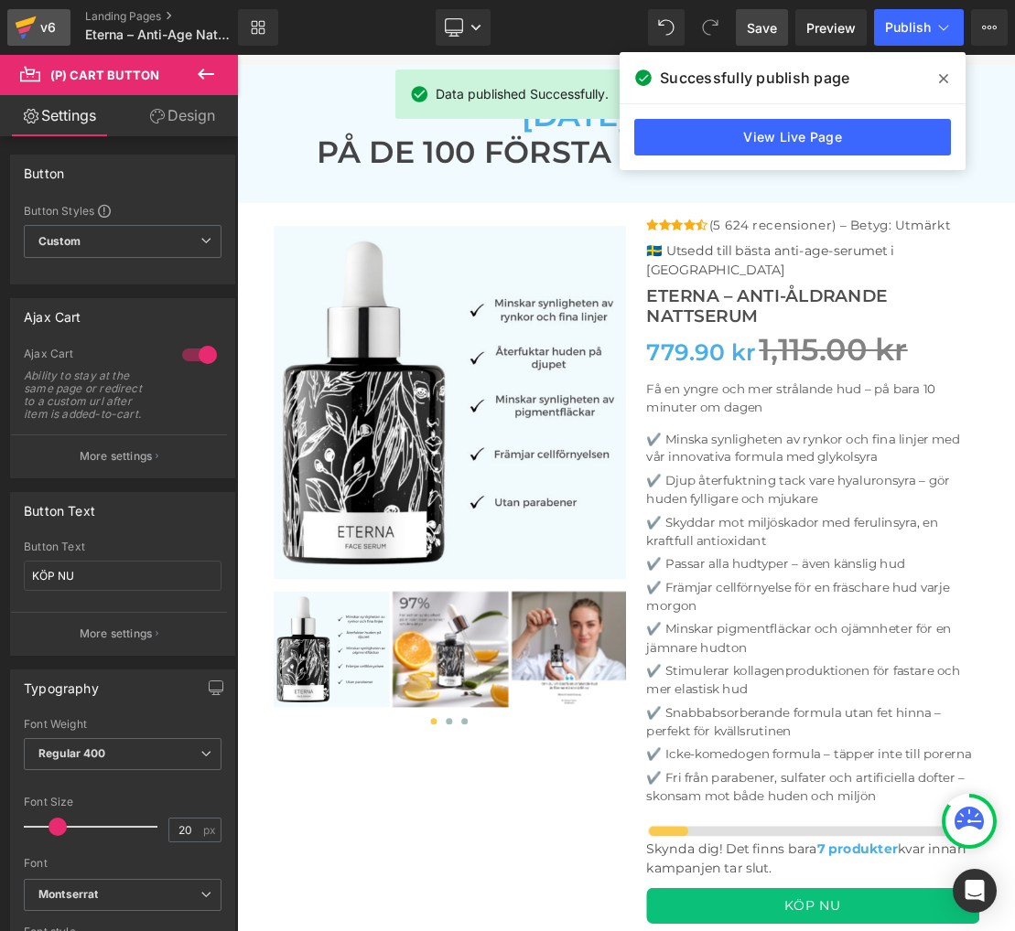
click at [37, 17] on div "v6" at bounding box center [48, 28] width 23 height 24
